Goal: Use online tool/utility: Utilize a website feature to perform a specific function

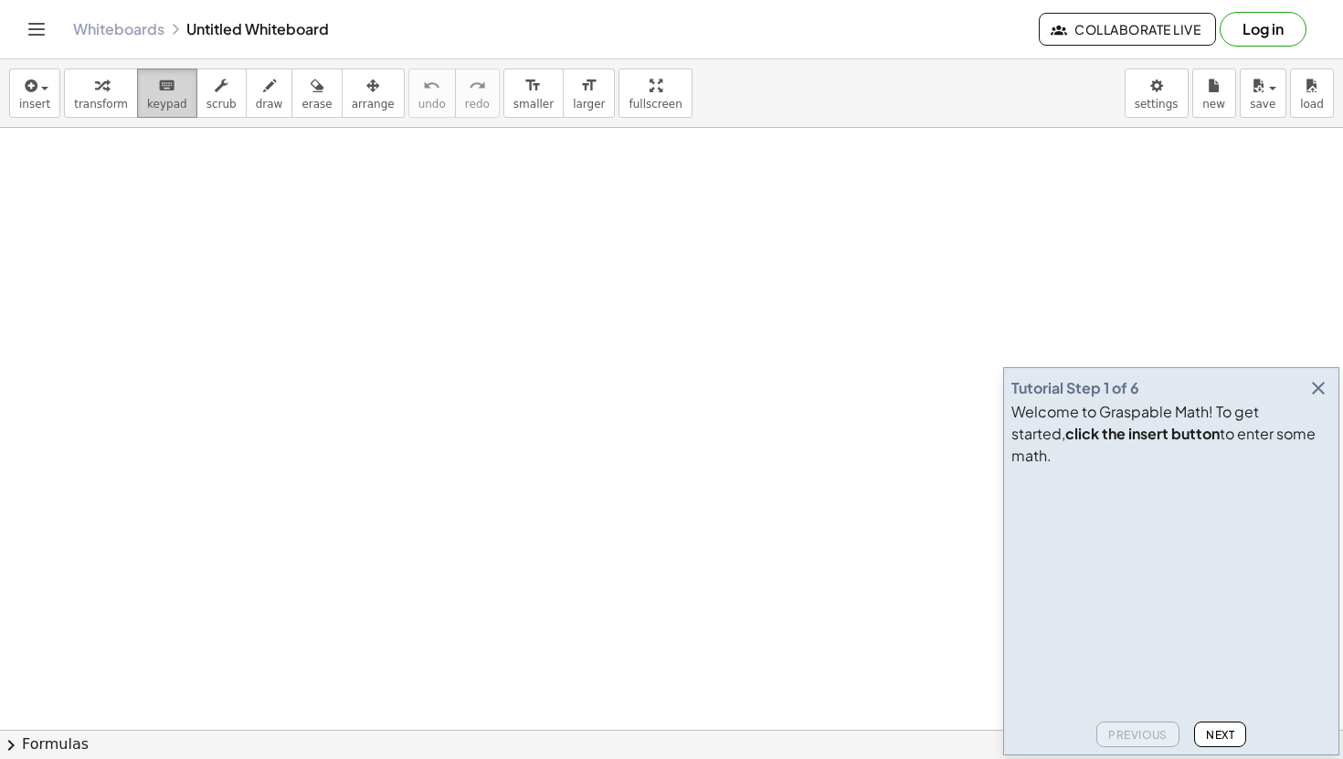
click at [158, 95] on icon "keyboard" at bounding box center [166, 86] width 17 height 22
click at [103, 101] on span "transform" at bounding box center [101, 104] width 54 height 13
click at [47, 101] on span "insert" at bounding box center [34, 104] width 31 height 13
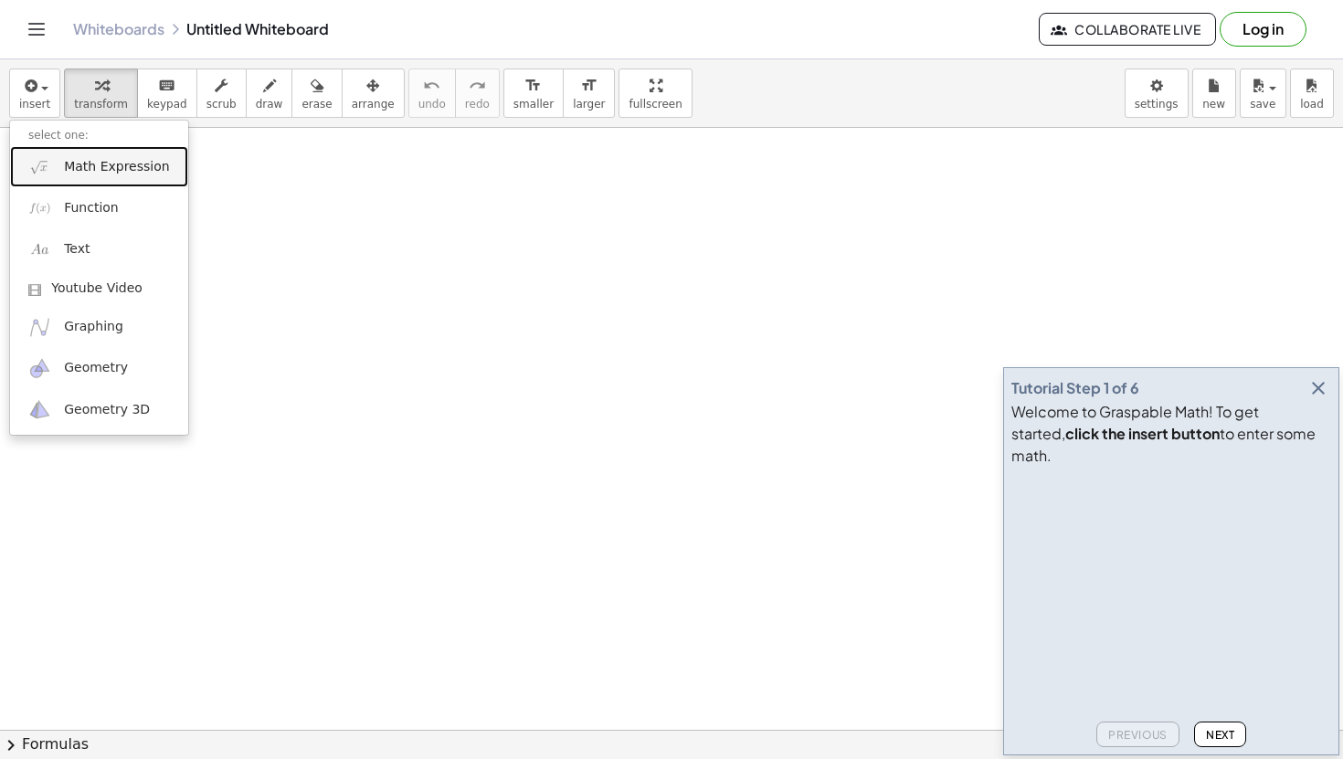
click at [93, 161] on span "Math Expression" at bounding box center [116, 167] width 105 height 18
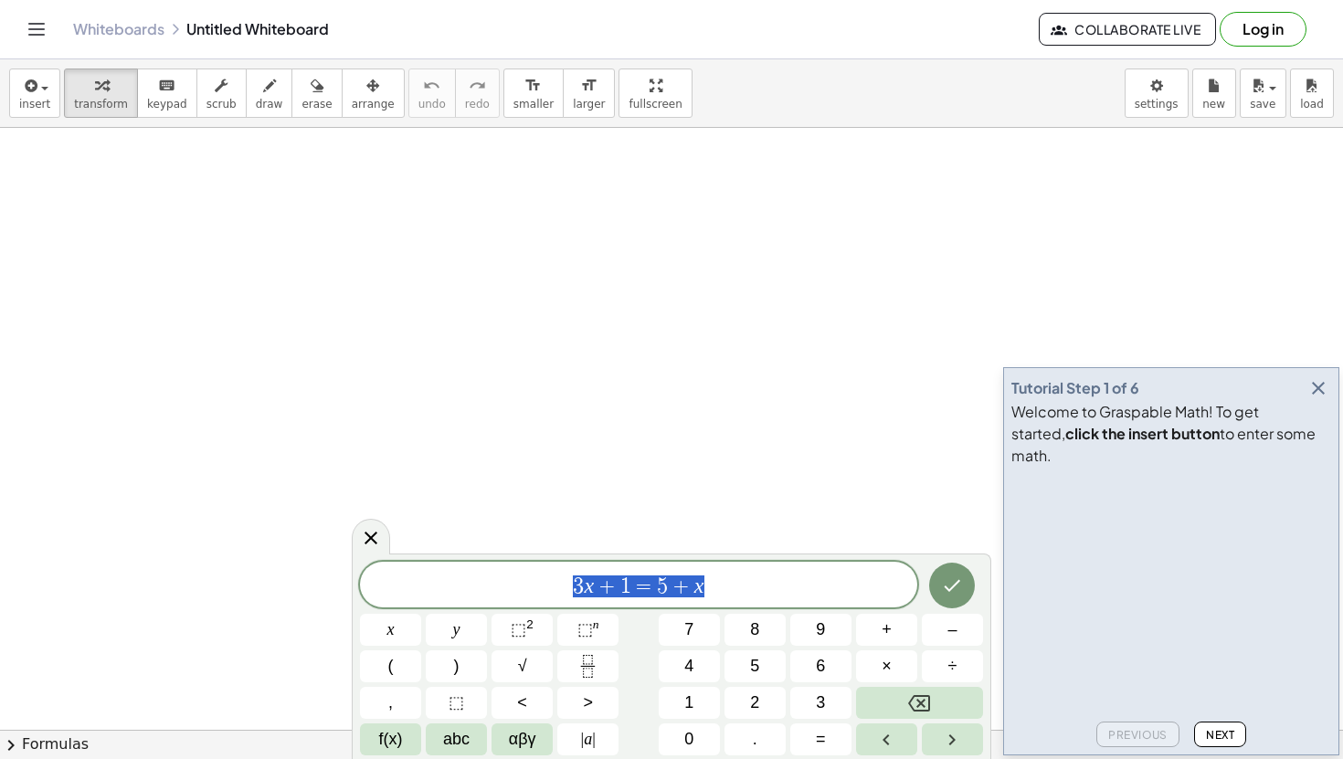
drag, startPoint x: 823, startPoint y: 571, endPoint x: 509, endPoint y: 593, distance: 314.9
click at [509, 594] on div "******** 3 x + 1 = 5 + x" at bounding box center [638, 585] width 557 height 46
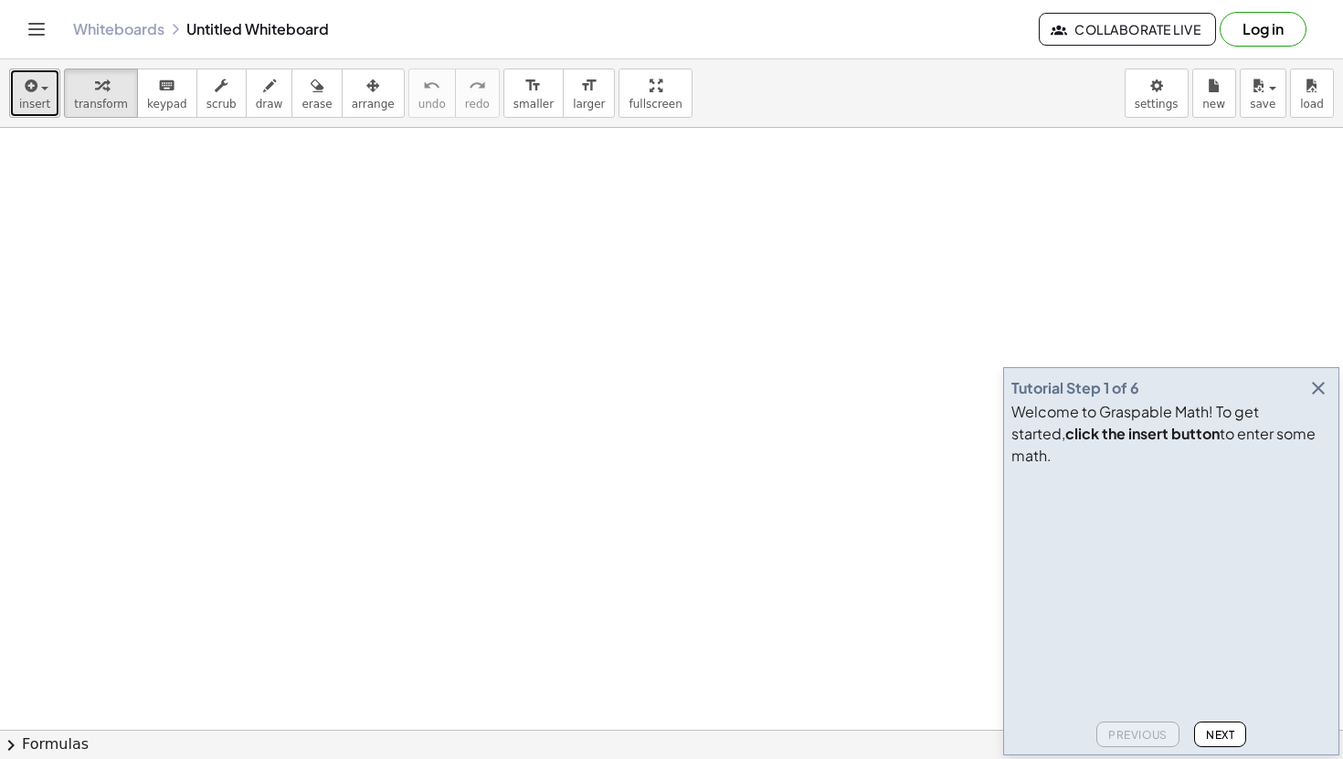
click at [34, 100] on span "insert" at bounding box center [34, 104] width 31 height 13
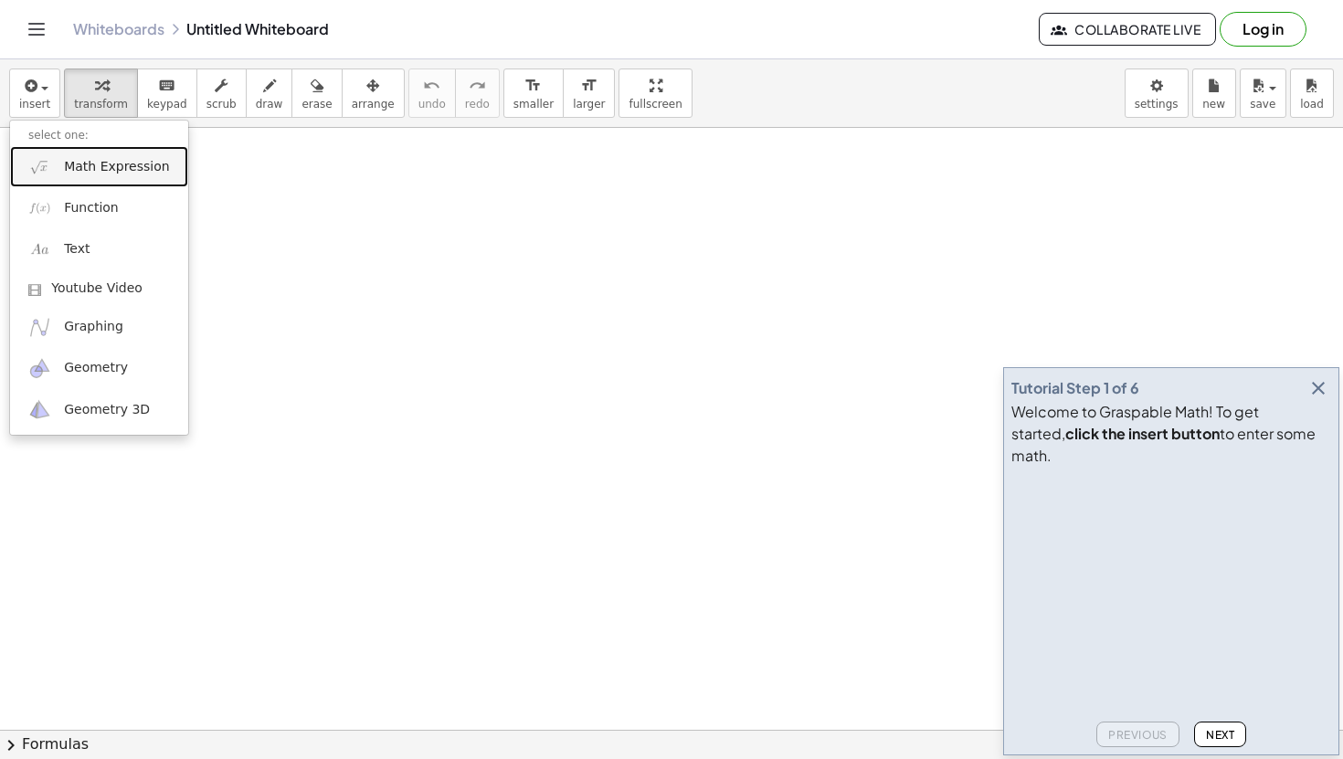
click at [100, 177] on link "Math Expression" at bounding box center [99, 166] width 178 height 41
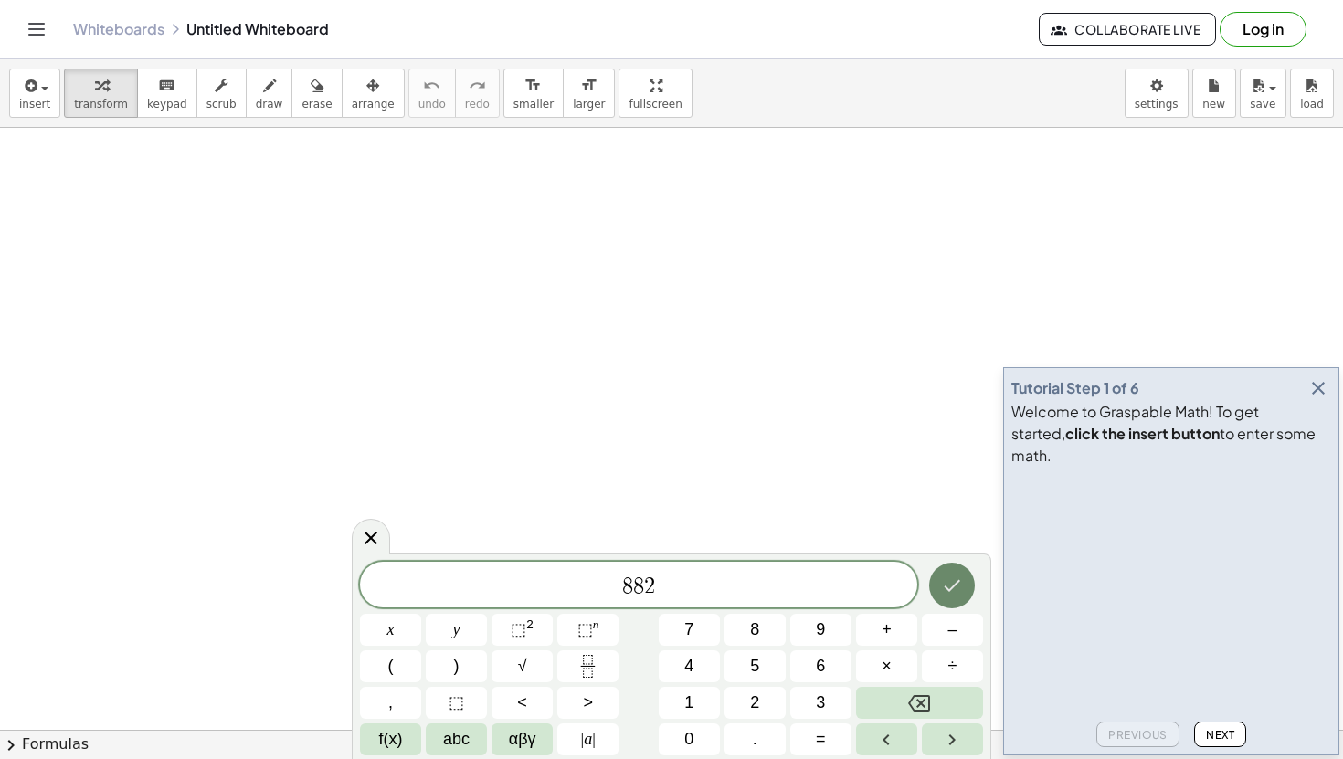
click at [952, 584] on icon "Done" at bounding box center [952, 585] width 22 height 22
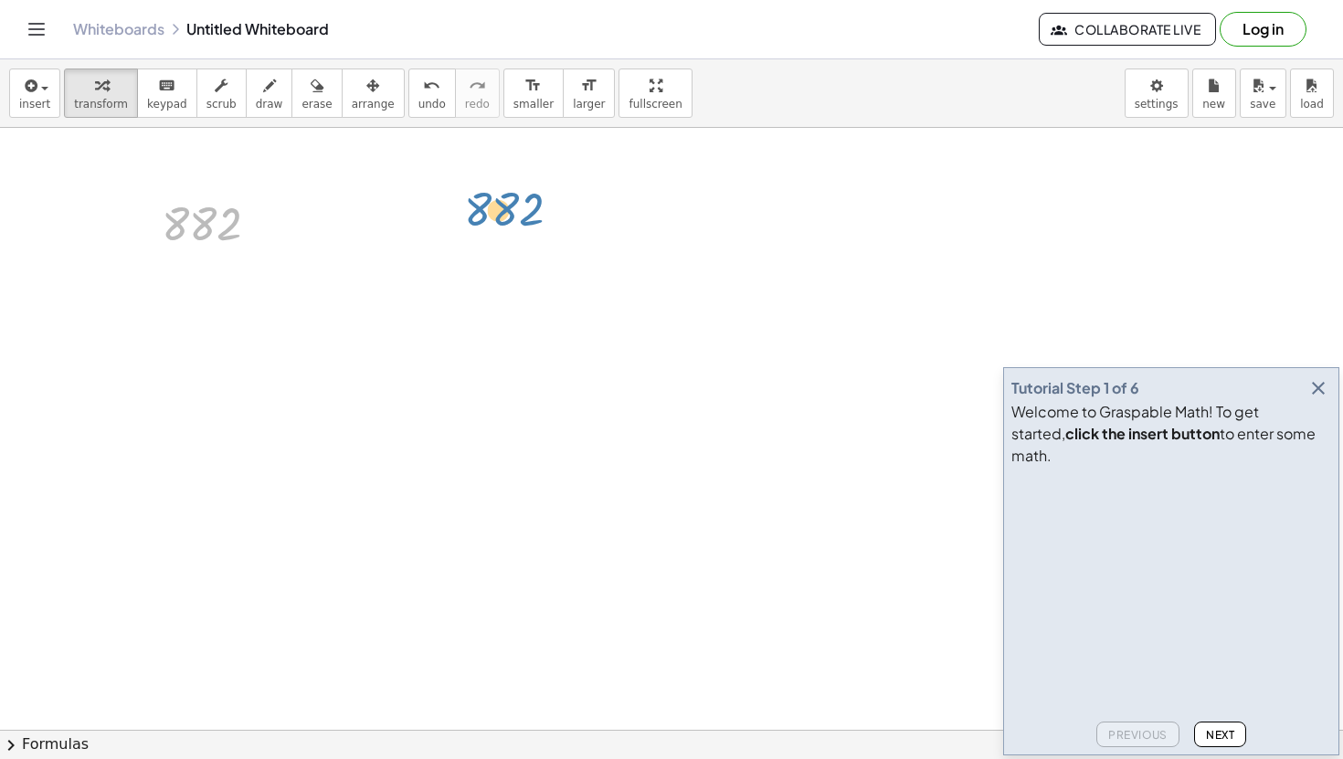
drag, startPoint x: 229, startPoint y: 225, endPoint x: 562, endPoint y: 211, distance: 332.7
click at [246, 226] on div at bounding box center [253, 225] width 20 height 20
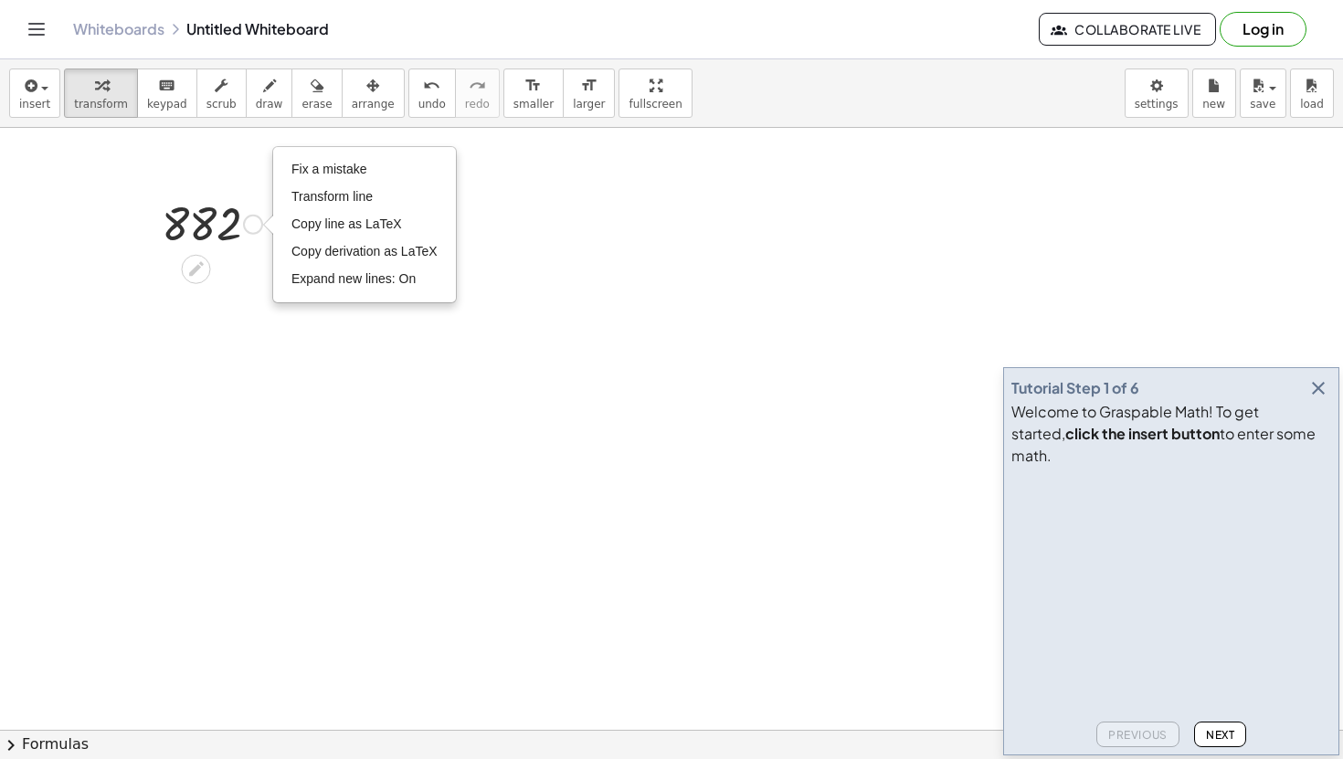
click at [201, 219] on div at bounding box center [212, 223] width 119 height 60
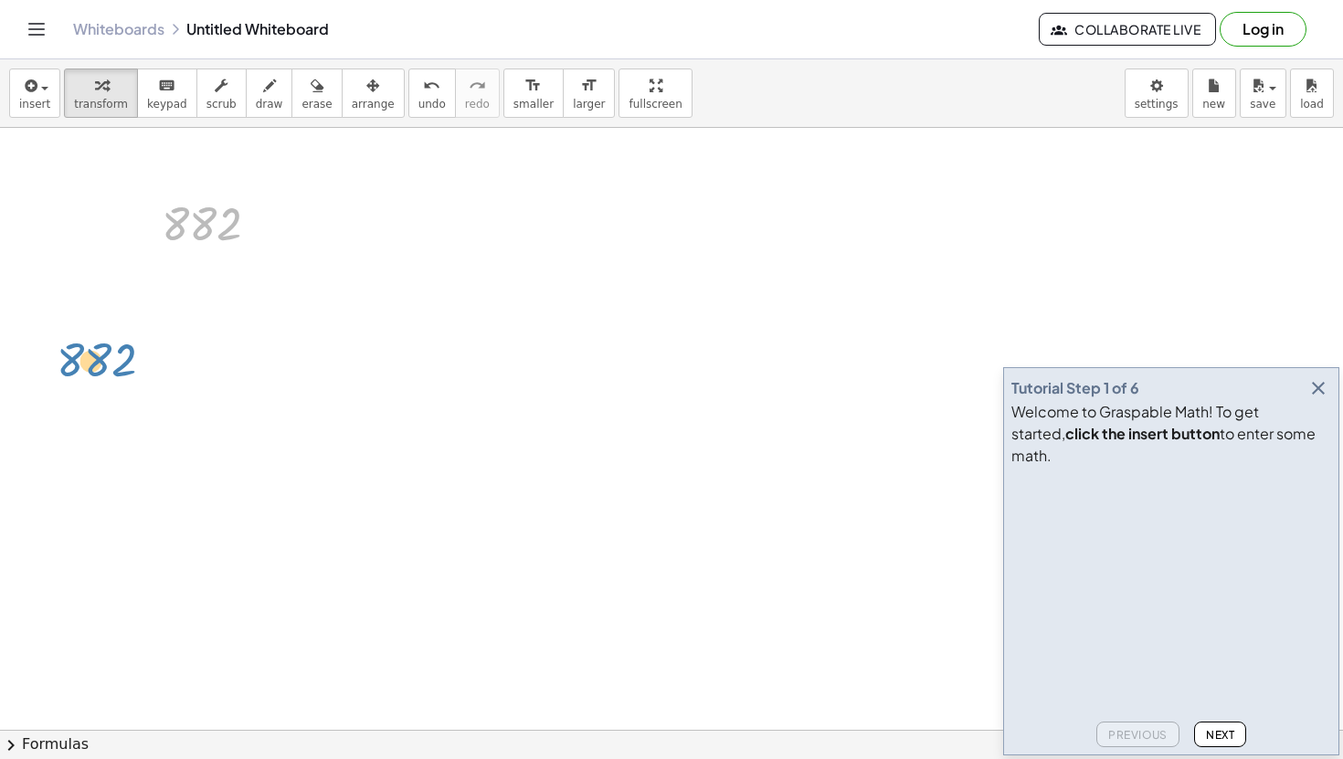
drag, startPoint x: 205, startPoint y: 246, endPoint x: 175, endPoint y: 294, distance: 57.0
click at [37, 100] on span "insert" at bounding box center [34, 104] width 31 height 13
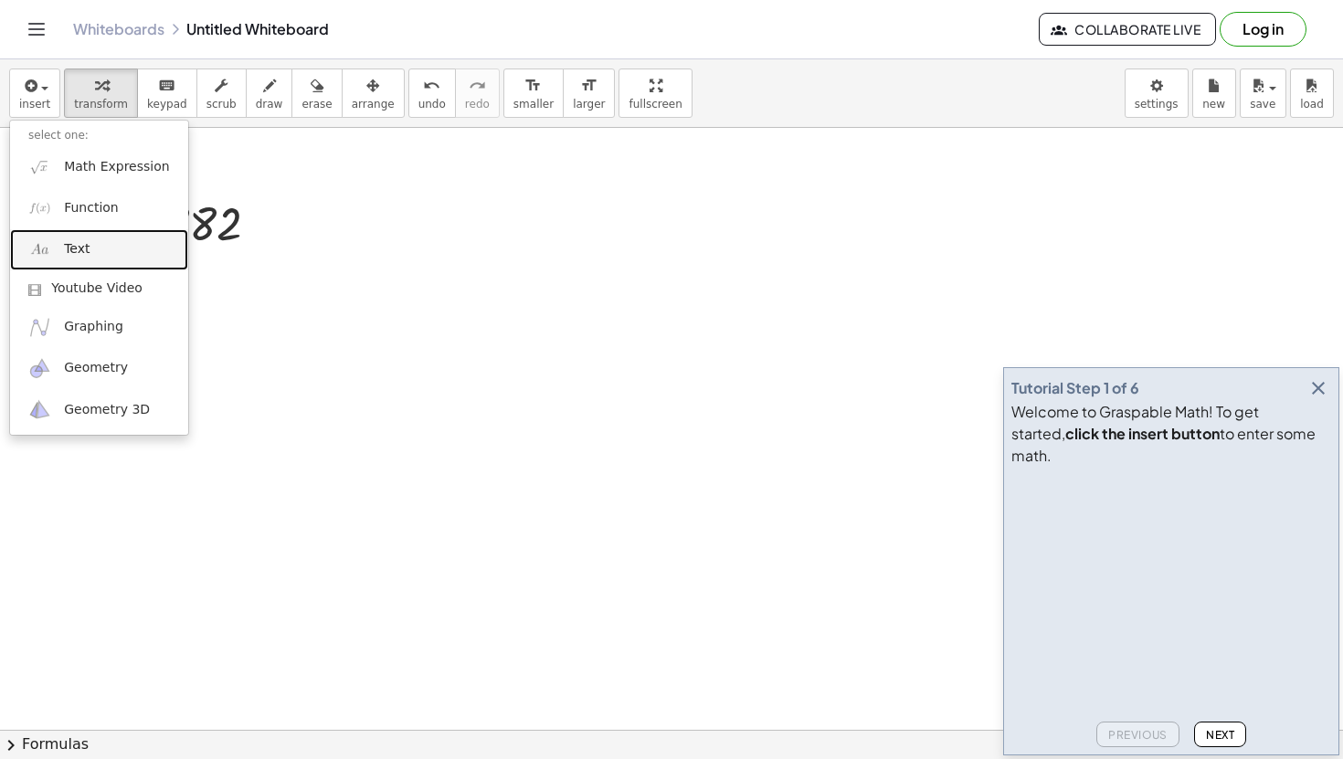
click at [58, 255] on link "Text" at bounding box center [99, 249] width 178 height 41
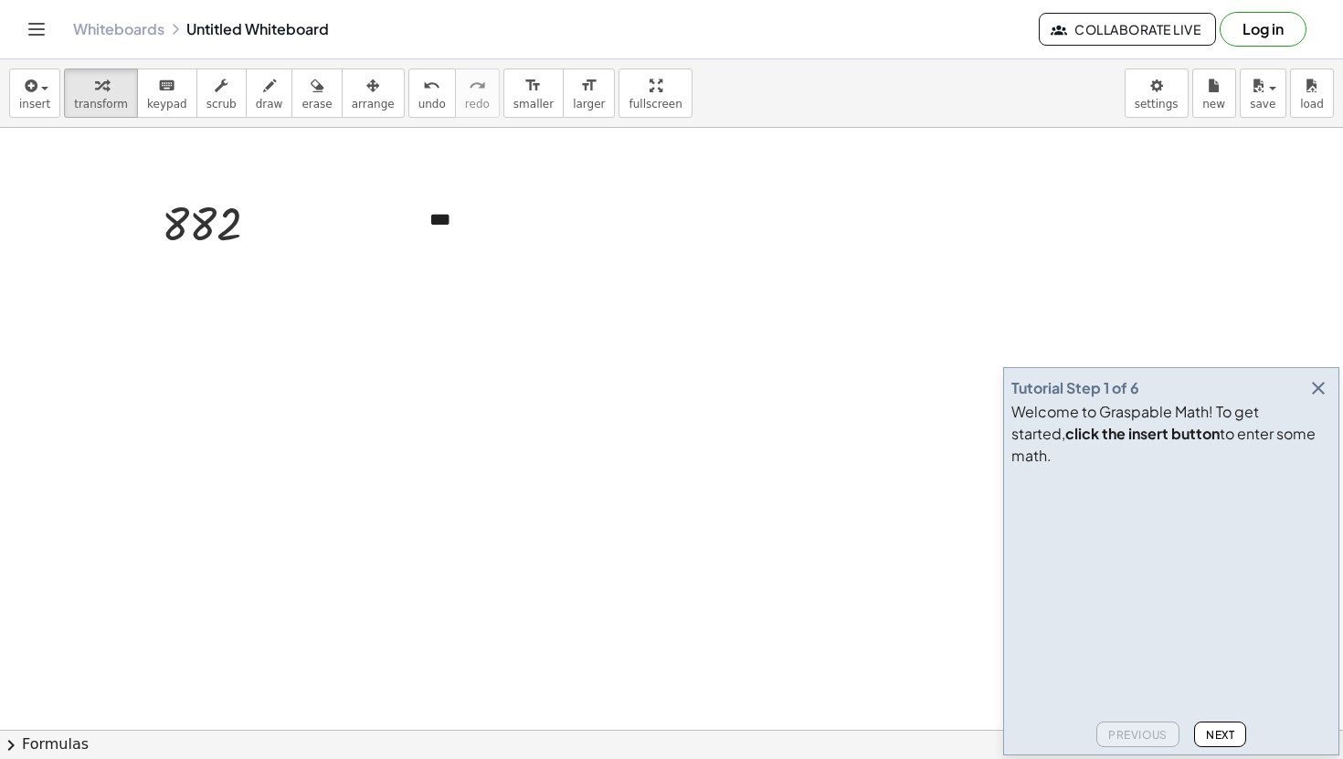
click at [263, 91] on icon "button" at bounding box center [269, 86] width 13 height 22
drag, startPoint x: 440, startPoint y: 233, endPoint x: 409, endPoint y: 267, distance: 45.9
drag, startPoint x: 449, startPoint y: 236, endPoint x: 470, endPoint y: 261, distance: 33.1
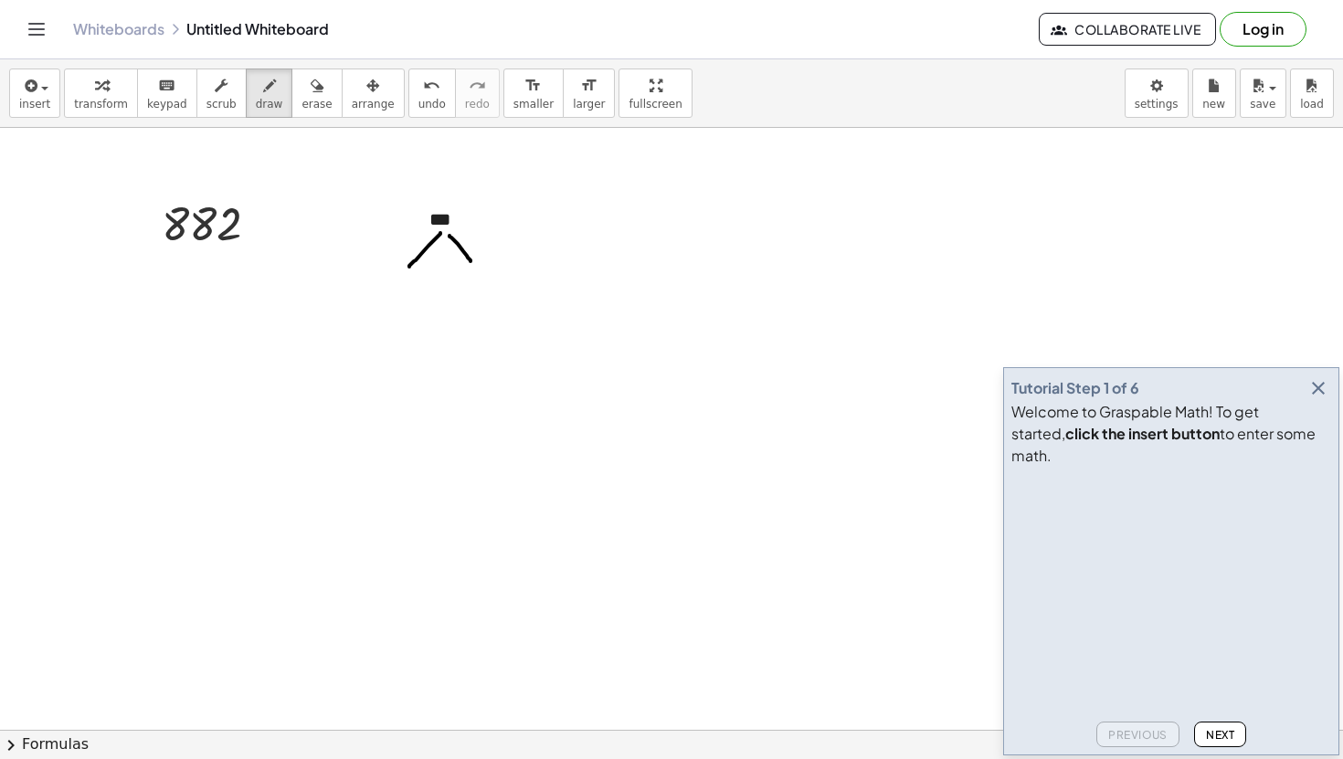
drag, startPoint x: 388, startPoint y: 280, endPoint x: 387, endPoint y: 269, distance: 11.0
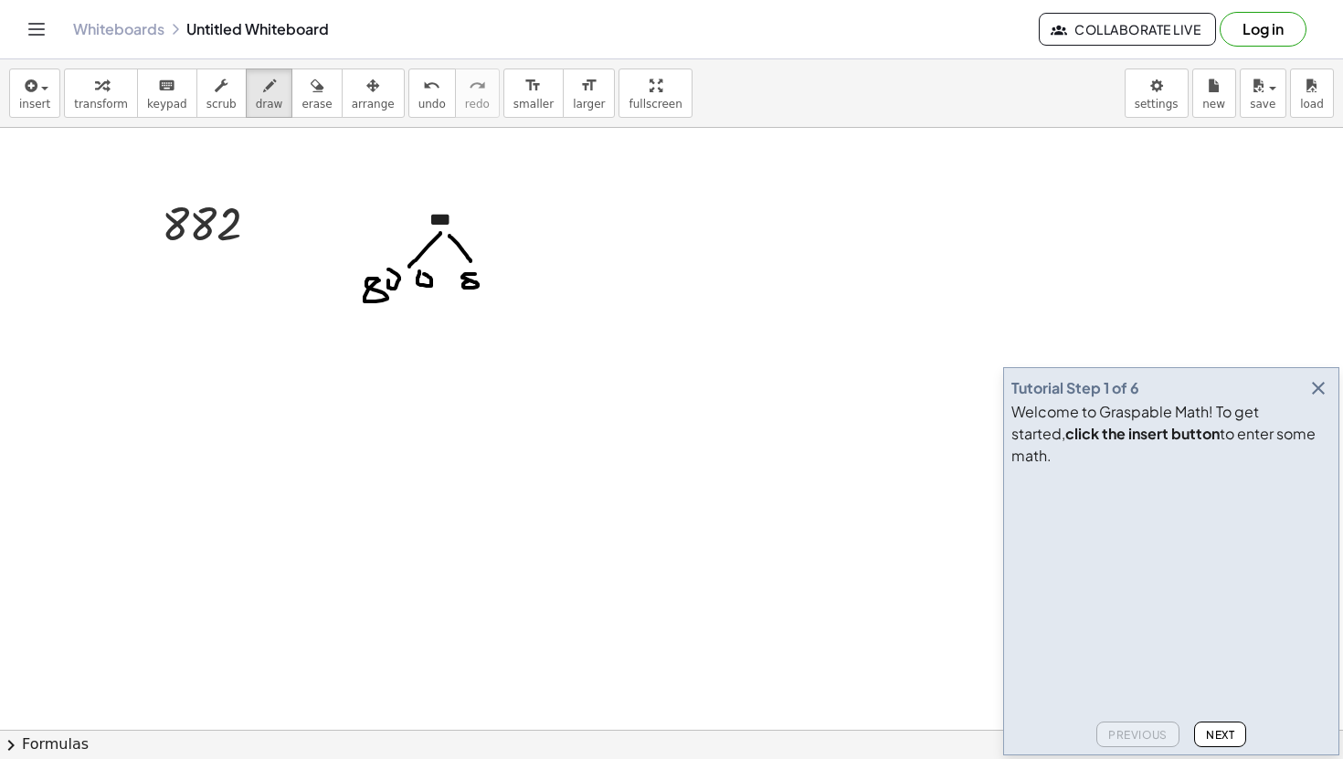
drag, startPoint x: 490, startPoint y: 286, endPoint x: 485, endPoint y: 273, distance: 13.9
drag, startPoint x: 480, startPoint y: 295, endPoint x: 474, endPoint y: 319, distance: 24.6
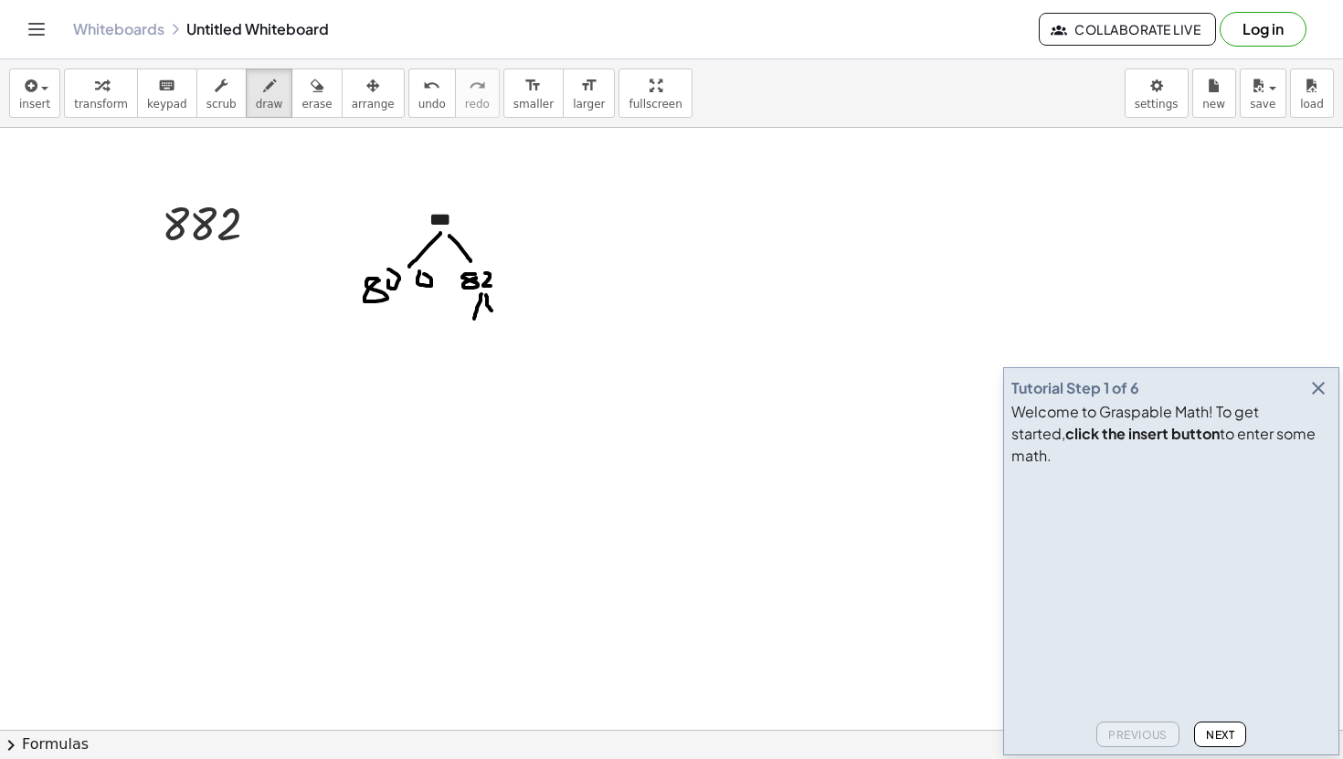
drag, startPoint x: 486, startPoint y: 295, endPoint x: 492, endPoint y: 311, distance: 17.6
drag, startPoint x: 461, startPoint y: 326, endPoint x: 466, endPoint y: 351, distance: 25.1
drag, startPoint x: 472, startPoint y: 326, endPoint x: 473, endPoint y: 353, distance: 26.5
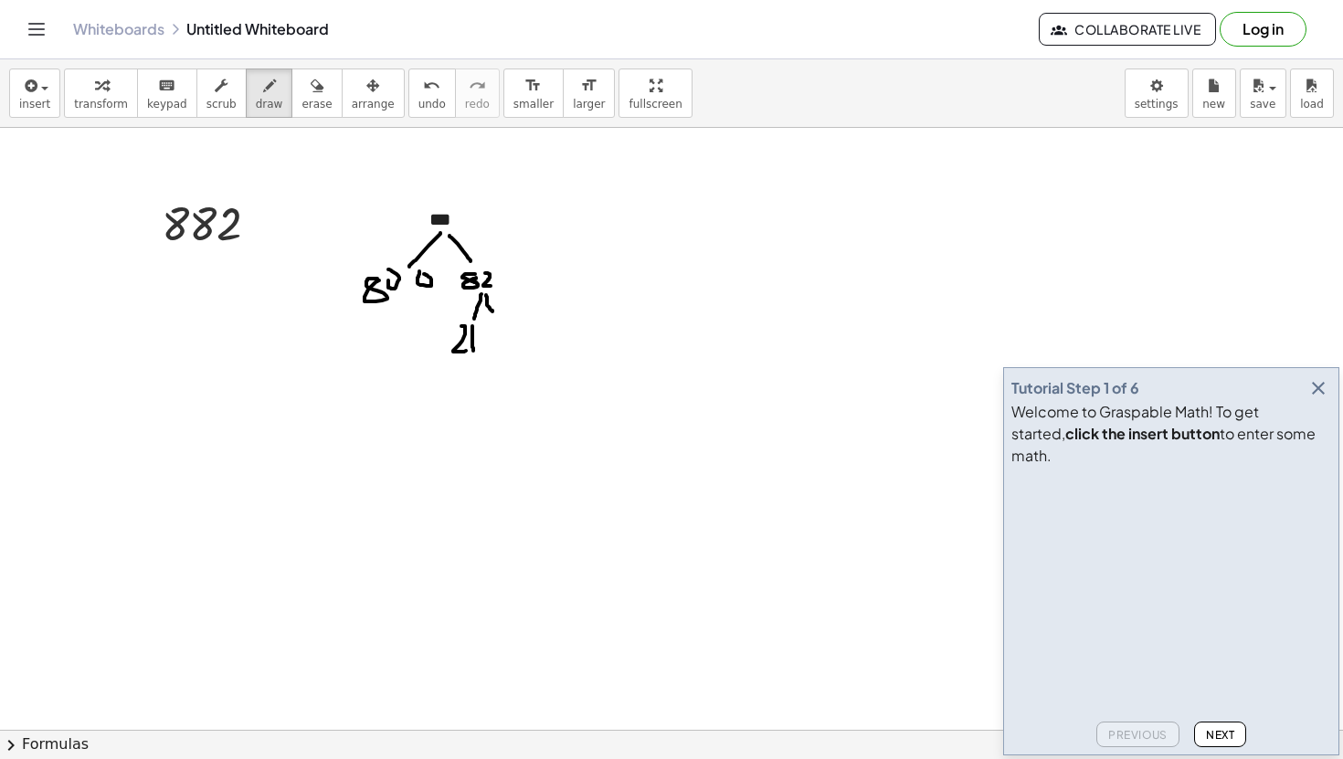
click at [413, 112] on button "undo undo" at bounding box center [431, 92] width 47 height 49
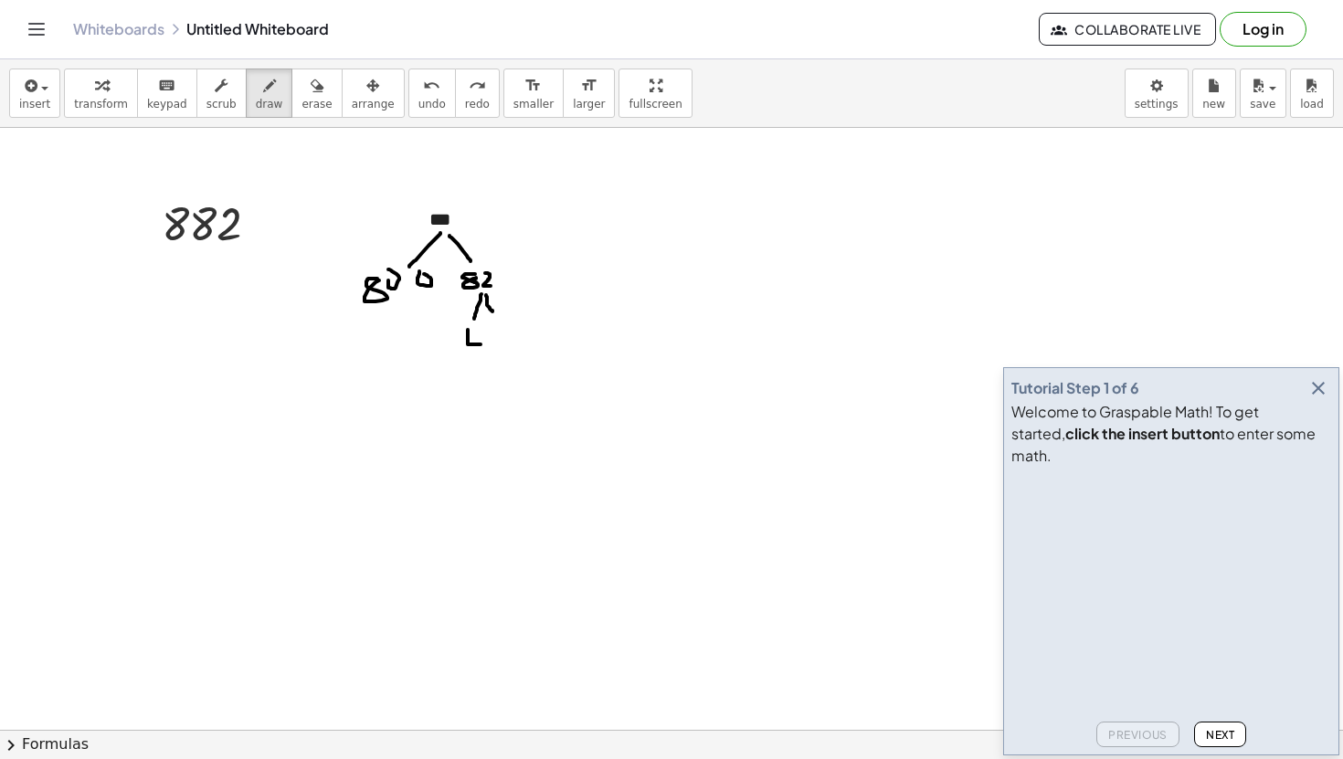
drag, startPoint x: 468, startPoint y: 330, endPoint x: 480, endPoint y: 345, distance: 20.1
drag, startPoint x: 474, startPoint y: 331, endPoint x: 474, endPoint y: 348, distance: 17.4
drag, startPoint x: 484, startPoint y: 330, endPoint x: 484, endPoint y: 346, distance: 16.4
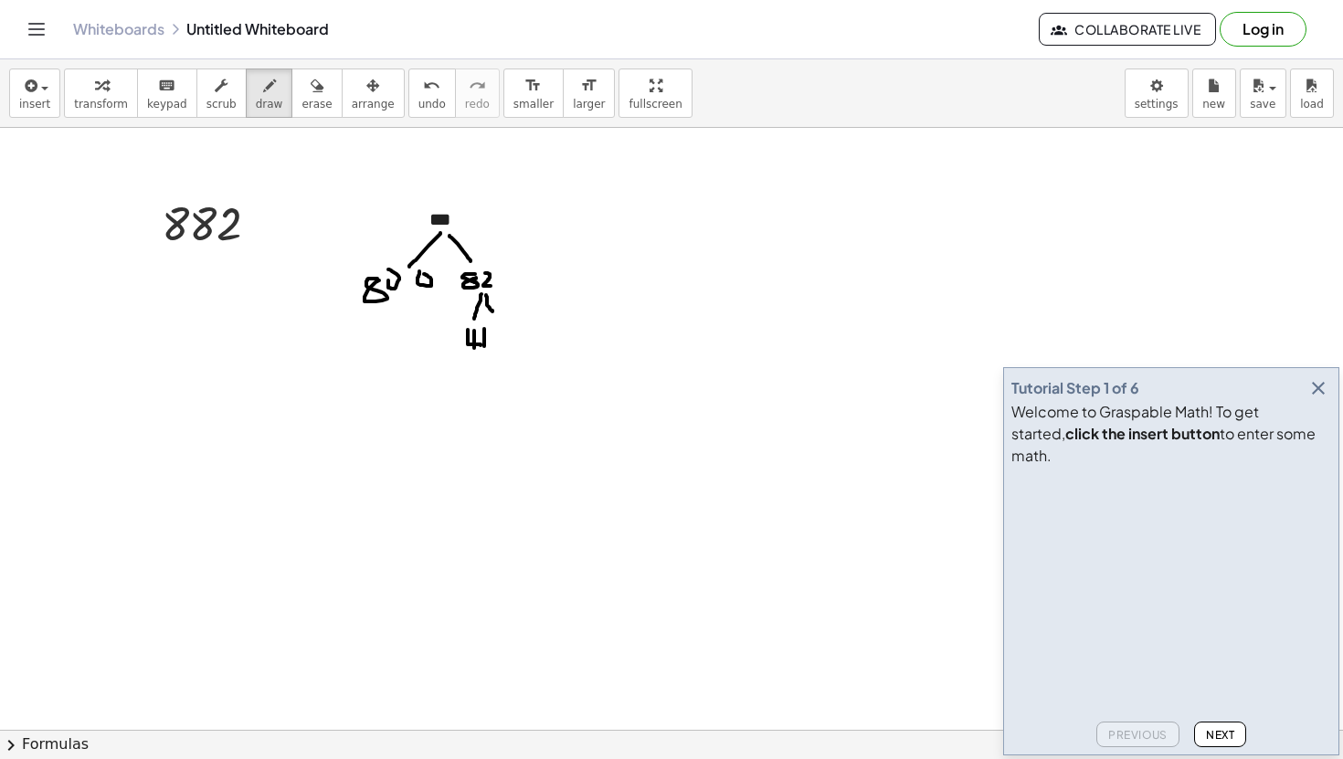
drag, startPoint x: 504, startPoint y: 345, endPoint x: 491, endPoint y: 332, distance: 18.7
drag, startPoint x: 394, startPoint y: 302, endPoint x: 379, endPoint y: 332, distance: 33.5
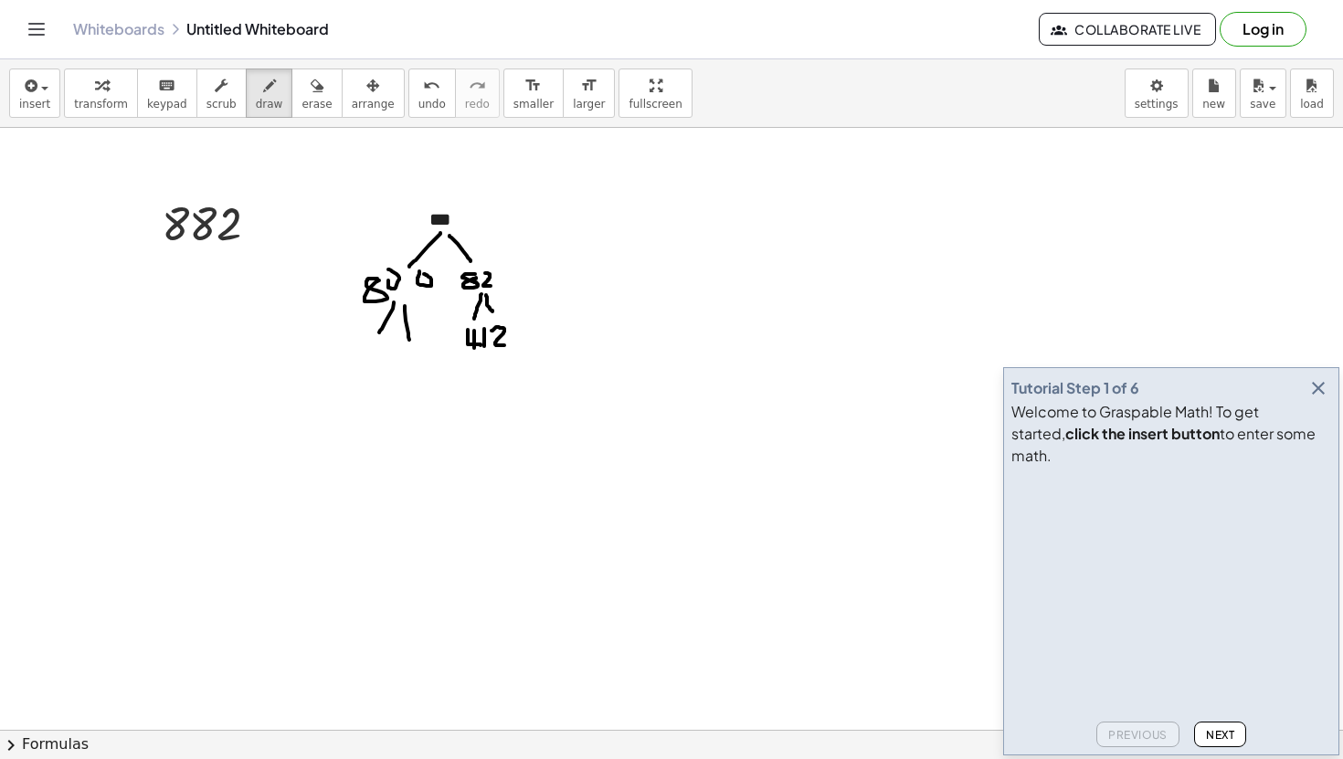
drag, startPoint x: 405, startPoint y: 306, endPoint x: 410, endPoint y: 344, distance: 38.7
drag, startPoint x: 357, startPoint y: 342, endPoint x: 368, endPoint y: 355, distance: 16.8
drag, startPoint x: 363, startPoint y: 343, endPoint x: 363, endPoint y: 361, distance: 17.4
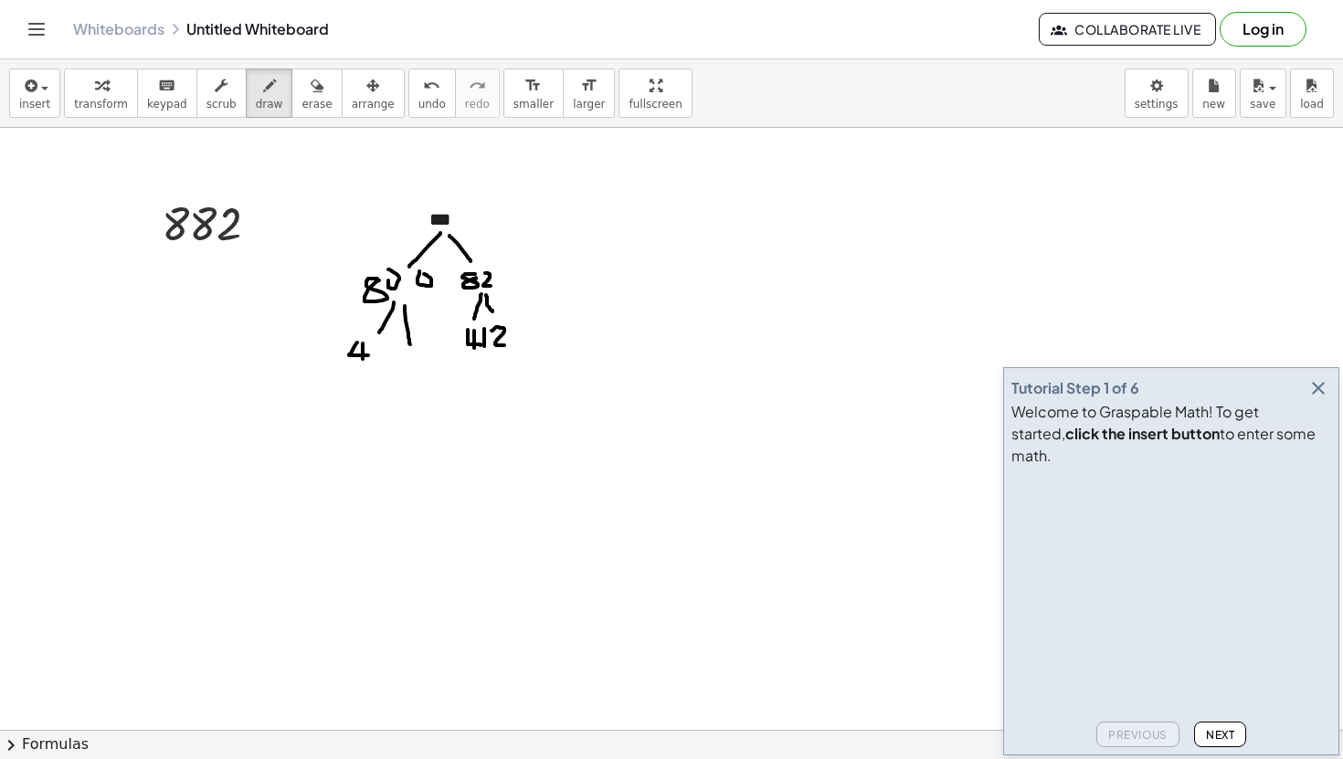
drag, startPoint x: 416, startPoint y: 363, endPoint x: 402, endPoint y: 352, distance: 17.5
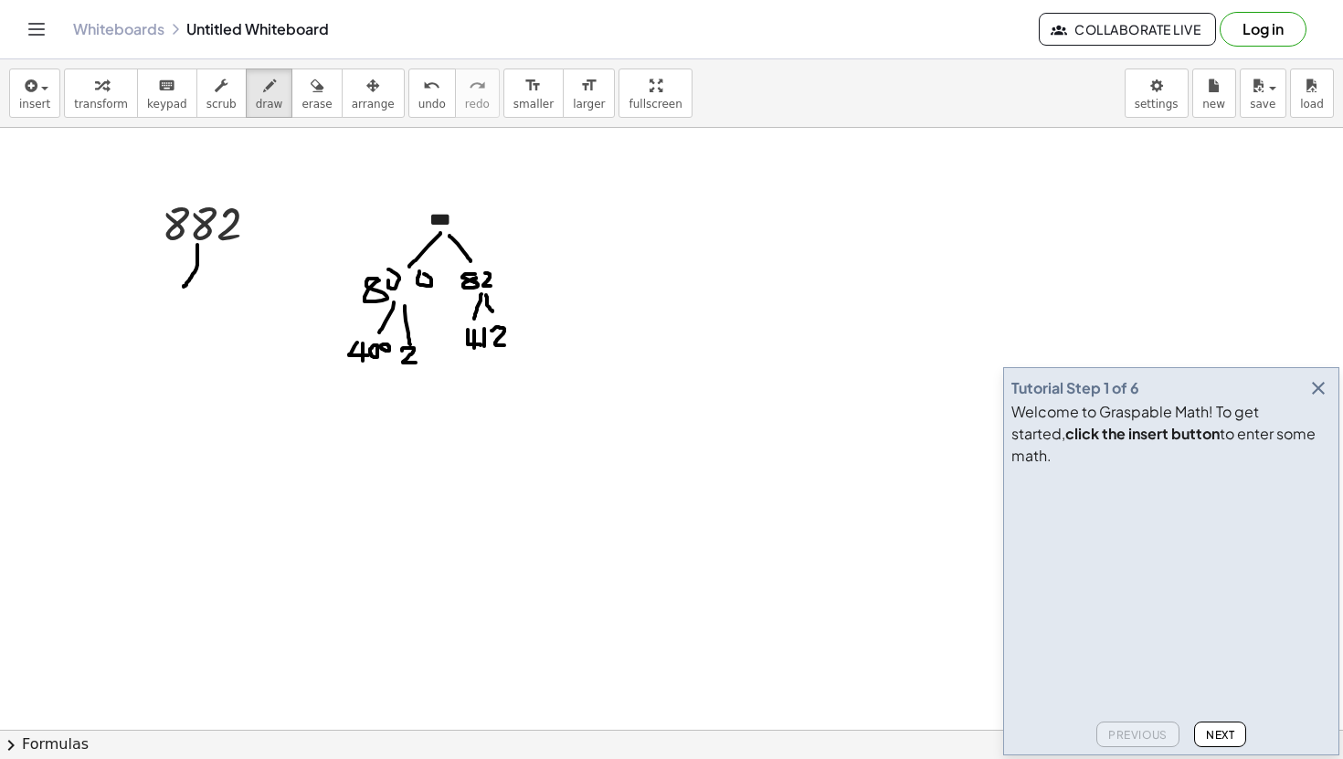
drag, startPoint x: 197, startPoint y: 245, endPoint x: 184, endPoint y: 287, distance: 44.2
drag, startPoint x: 364, startPoint y: 380, endPoint x: 383, endPoint y: 427, distance: 50.9
drag, startPoint x: 372, startPoint y: 378, endPoint x: 390, endPoint y: 424, distance: 49.2
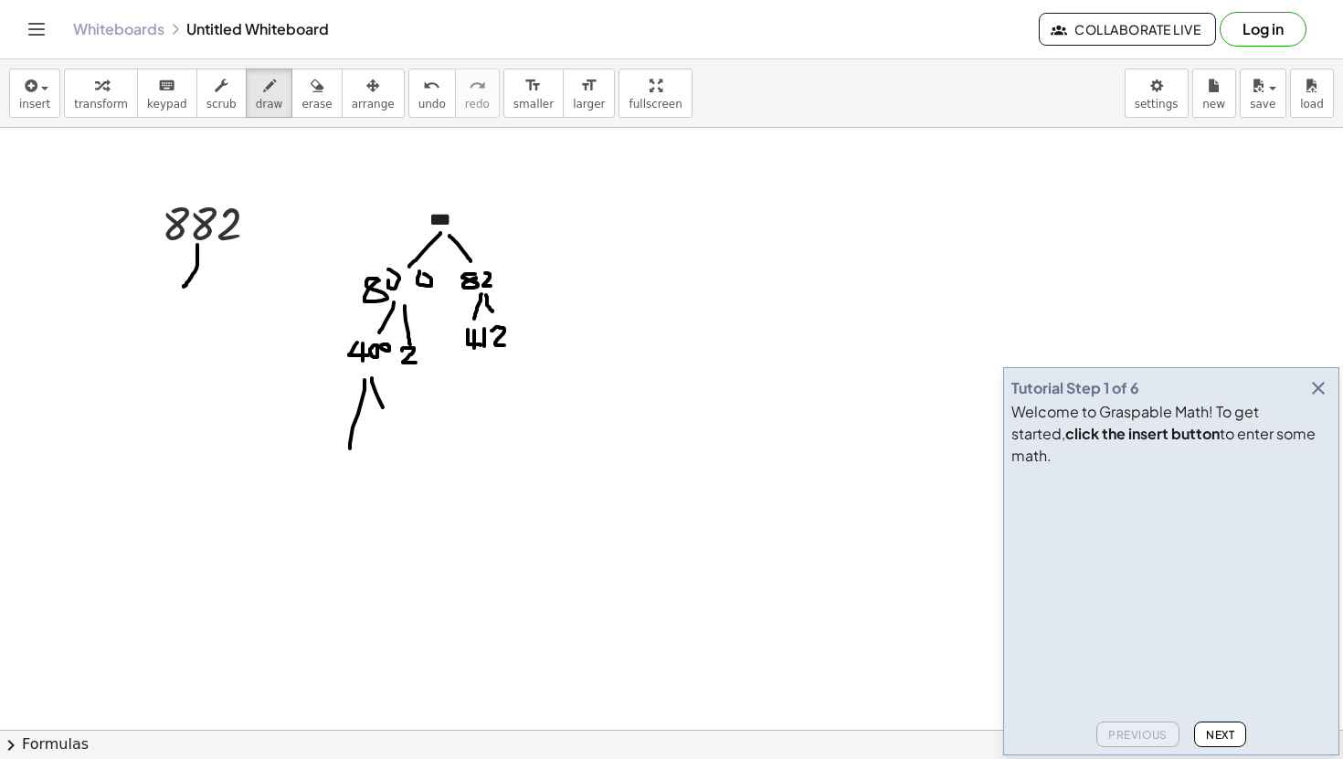
drag, startPoint x: 342, startPoint y: 468, endPoint x: 332, endPoint y: 498, distance: 31.8
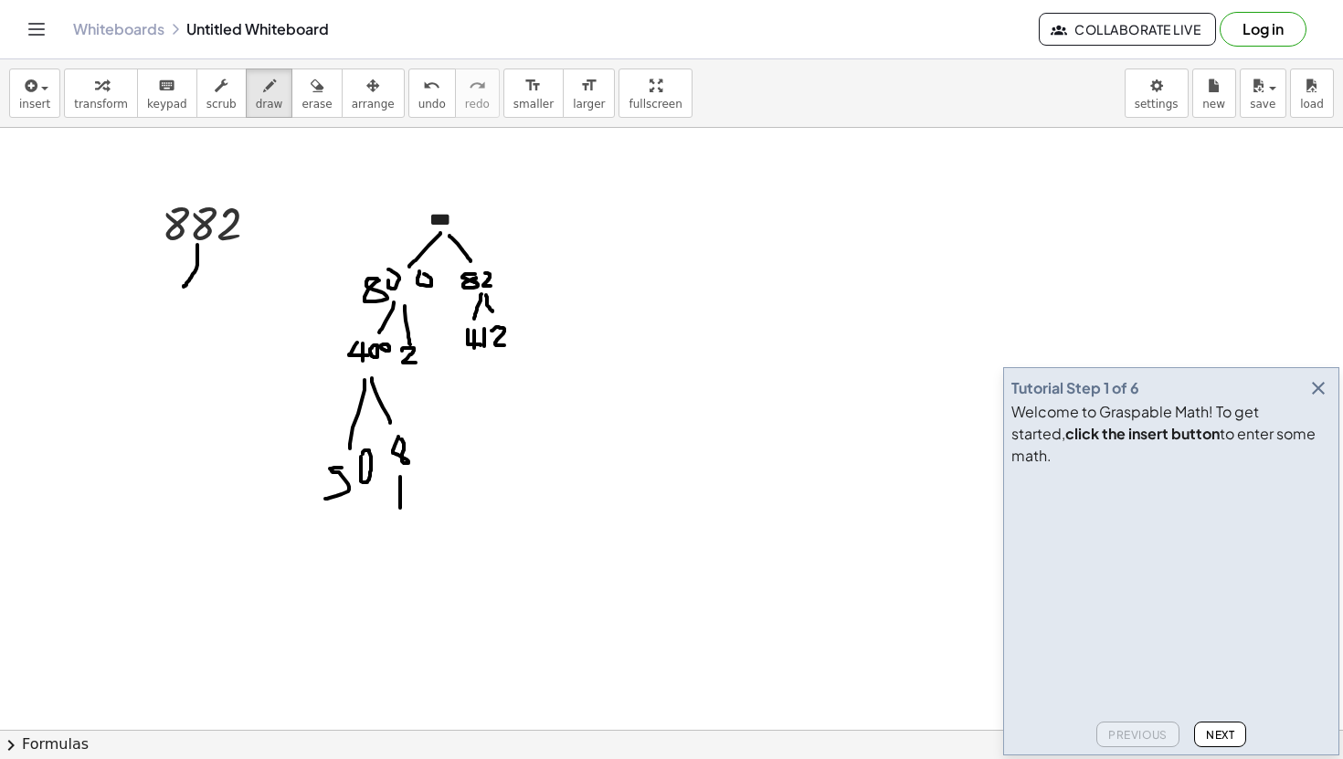
drag, startPoint x: 400, startPoint y: 477, endPoint x: 400, endPoint y: 508, distance: 31.1
drag, startPoint x: 406, startPoint y: 480, endPoint x: 406, endPoint y: 502, distance: 21.9
drag, startPoint x: 409, startPoint y: 481, endPoint x: 448, endPoint y: 507, distance: 46.9
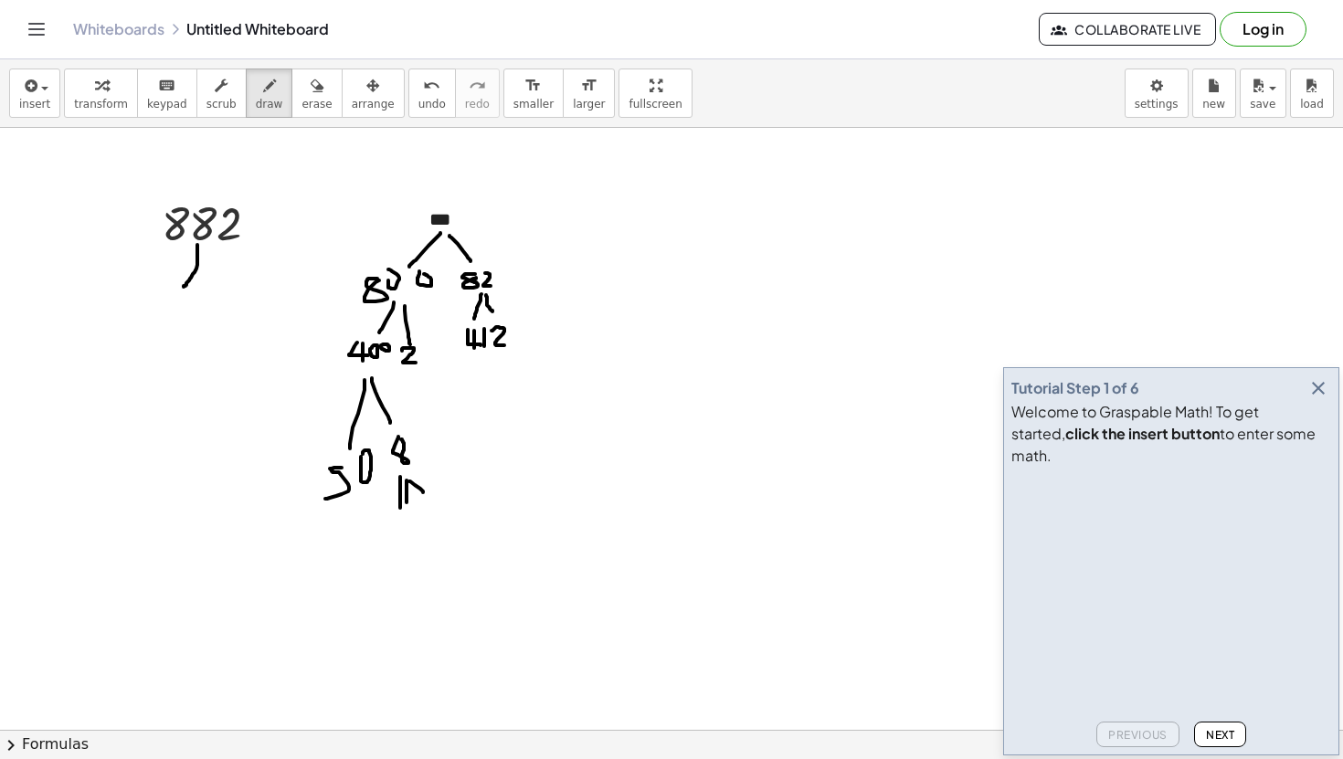
drag, startPoint x: 399, startPoint y: 511, endPoint x: 409, endPoint y: 520, distance: 13.0
drag, startPoint x: 421, startPoint y: 520, endPoint x: 408, endPoint y: 513, distance: 14.3
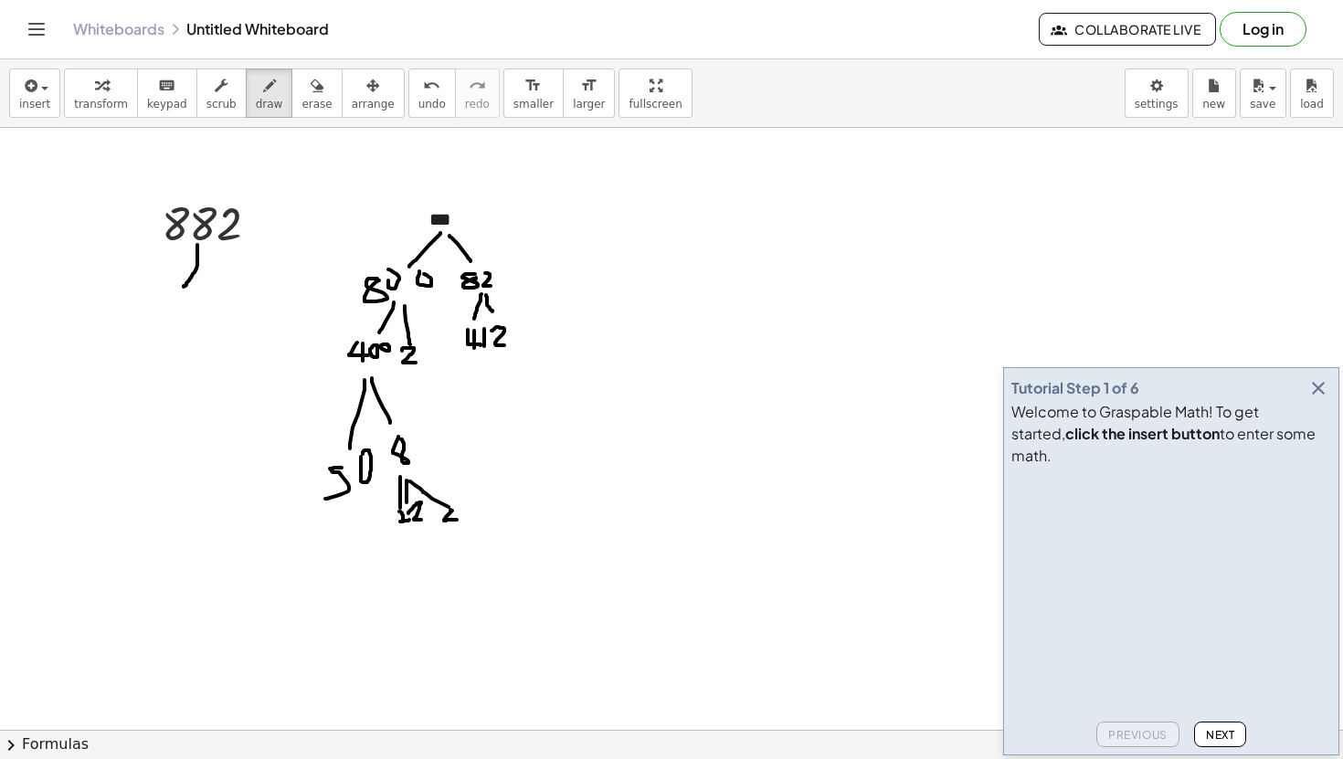
drag, startPoint x: 456, startPoint y: 520, endPoint x: 437, endPoint y: 511, distance: 20.9
drag, startPoint x: 358, startPoint y: 500, endPoint x: 355, endPoint y: 542, distance: 41.2
drag, startPoint x: 364, startPoint y: 497, endPoint x: 364, endPoint y: 544, distance: 47.5
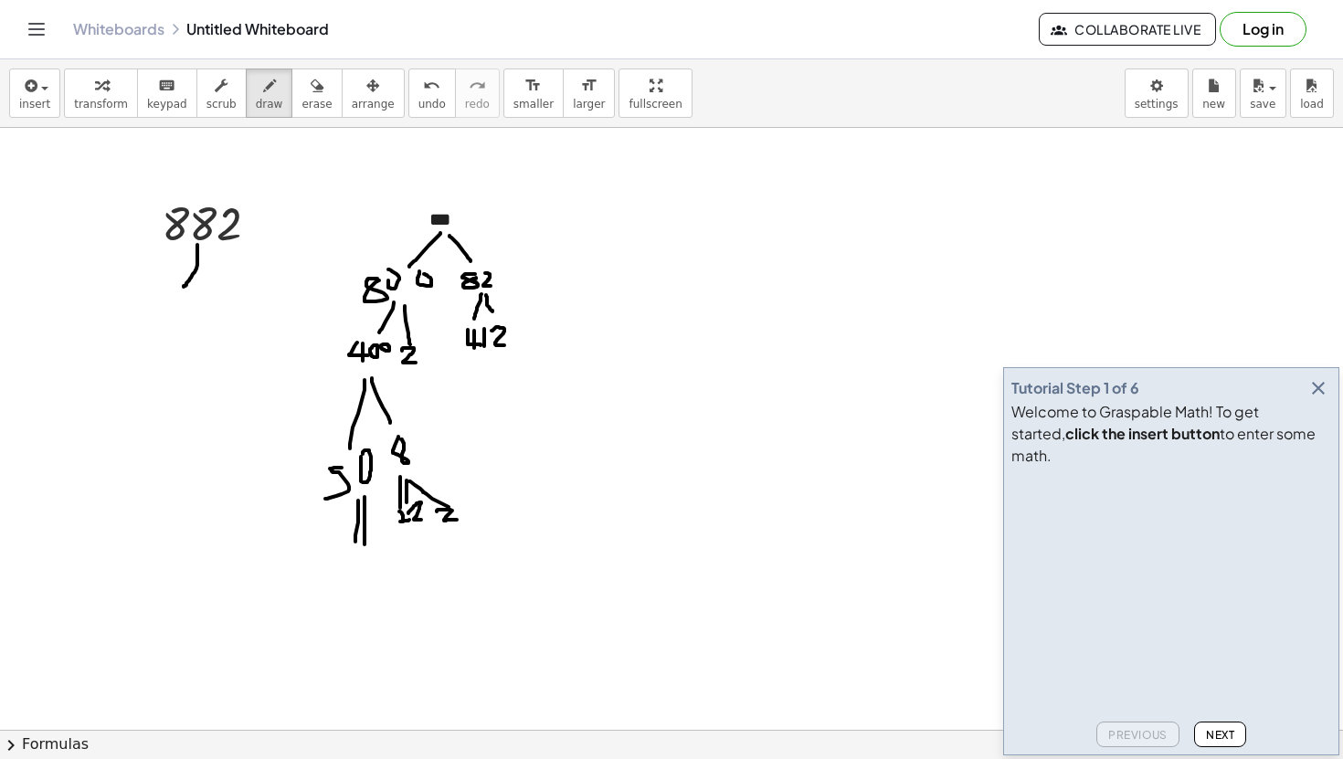
drag
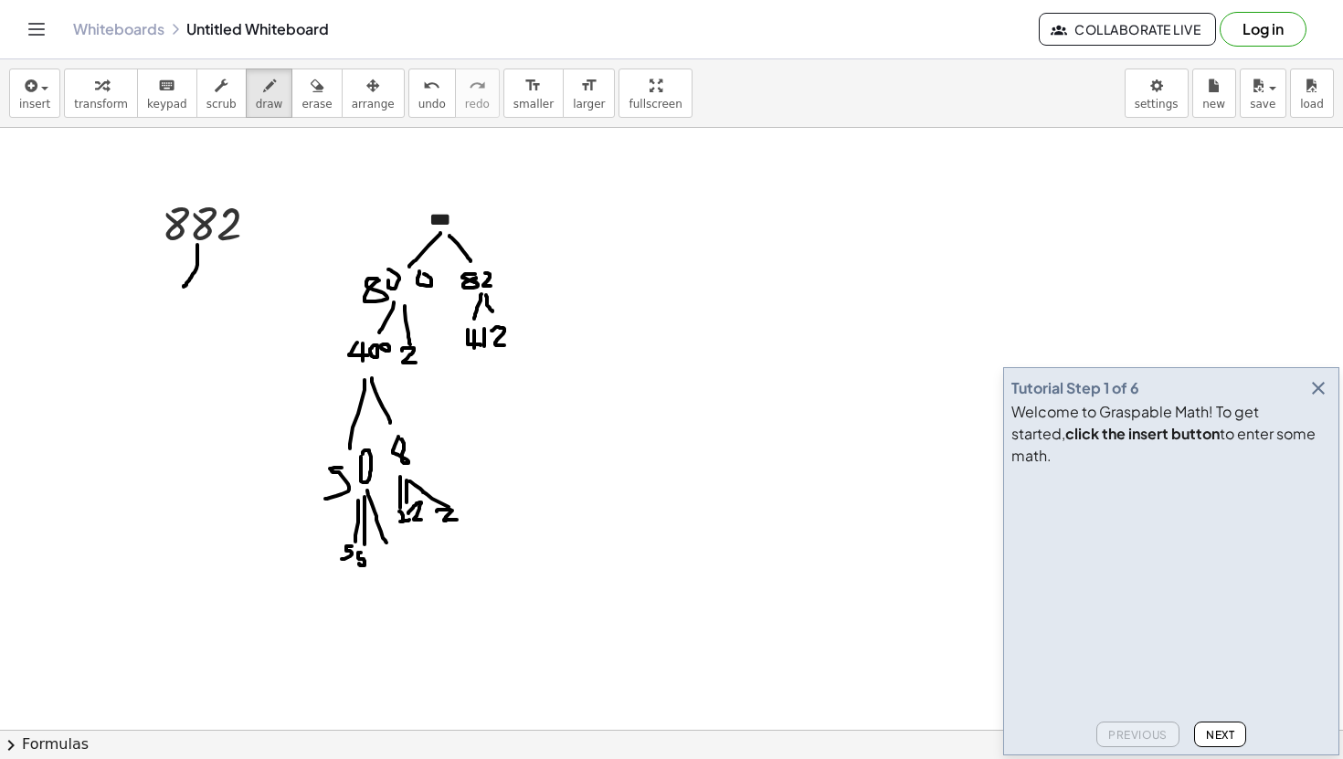
click at [224, 89] on div "button" at bounding box center [221, 85] width 30 height 22
click at [223, 94] on div "button" at bounding box center [221, 85] width 30 height 22
click at [273, 115] on button "draw" at bounding box center [269, 92] width 47 height 49
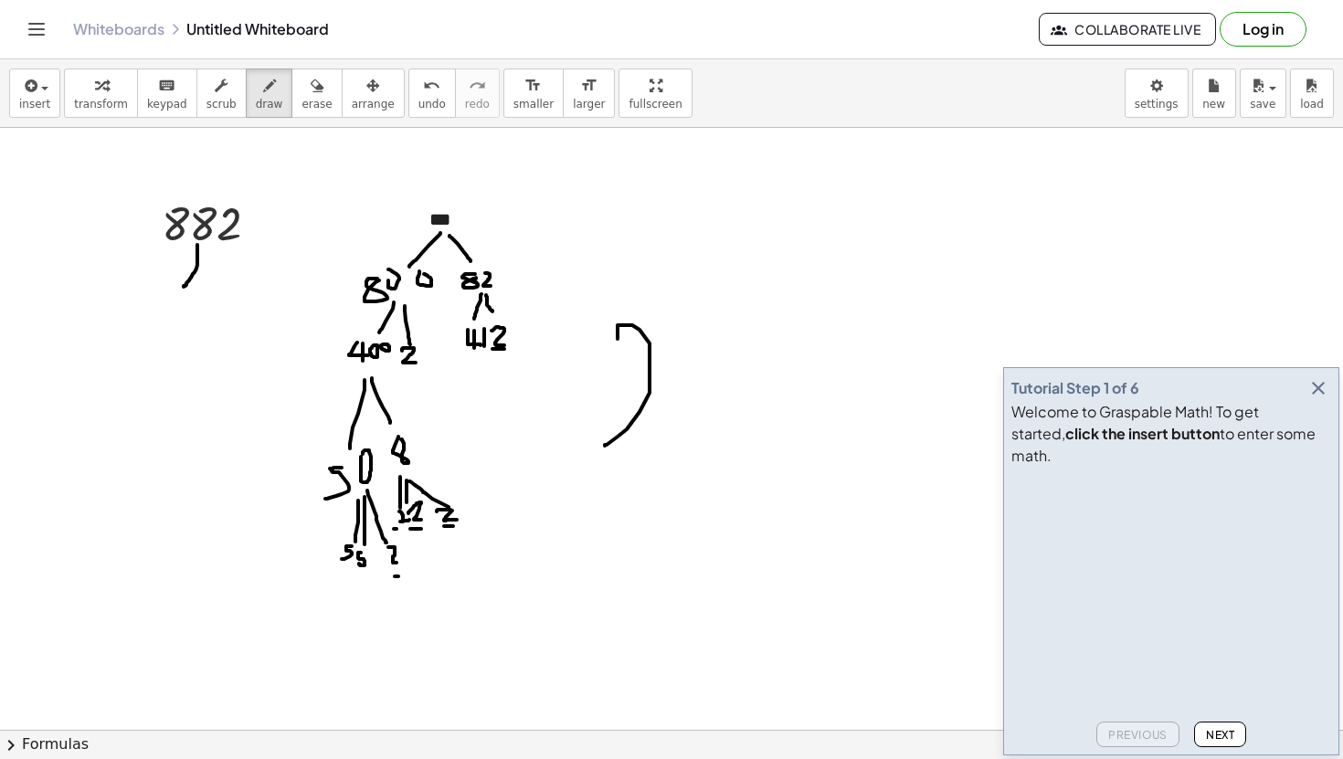
drag, startPoint x: 617, startPoint y: 339, endPoint x: 671, endPoint y: 450, distance: 123.8
drag, startPoint x: 720, startPoint y: 320, endPoint x: 685, endPoint y: 394, distance: 81.7
drag, startPoint x: 758, startPoint y: 401, endPoint x: 798, endPoint y: 401, distance: 40.2
